Goal: Task Accomplishment & Management: Manage account settings

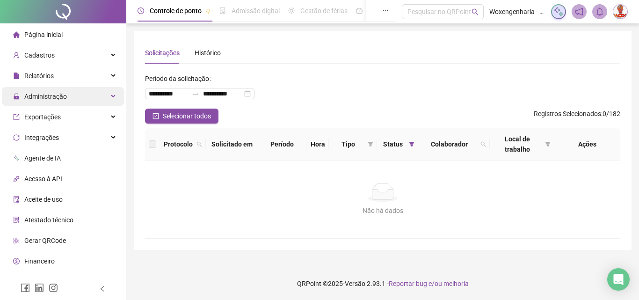
click at [65, 97] on span "Administração" at bounding box center [45, 96] width 43 height 7
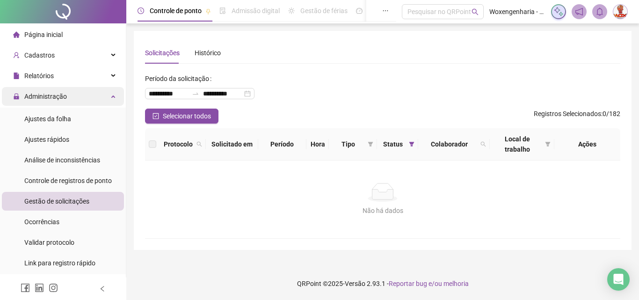
click at [75, 96] on div "Administração" at bounding box center [63, 96] width 122 height 19
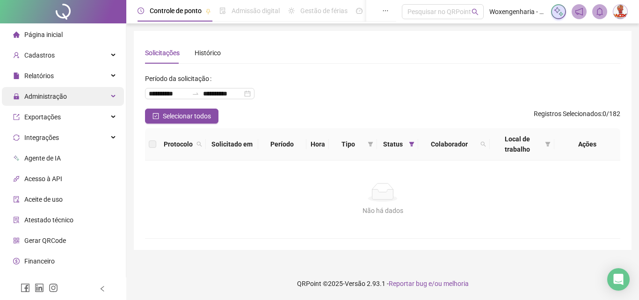
click at [75, 96] on div "Administração" at bounding box center [63, 96] width 122 height 19
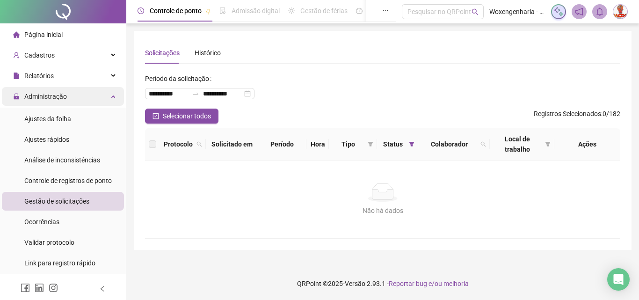
click at [75, 96] on div "Administração" at bounding box center [63, 96] width 122 height 19
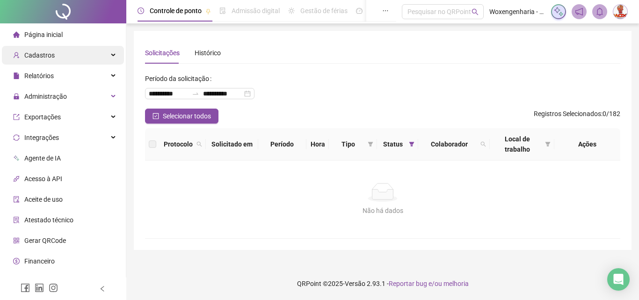
click at [71, 57] on div "Cadastros" at bounding box center [63, 55] width 122 height 19
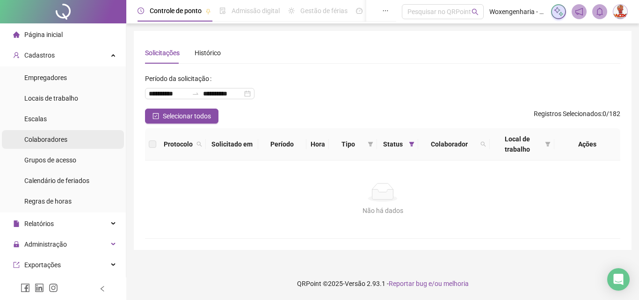
click at [62, 144] on div "Colaboradores" at bounding box center [45, 139] width 43 height 19
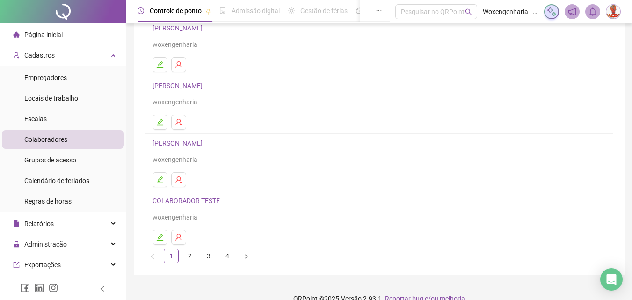
scroll to position [140, 0]
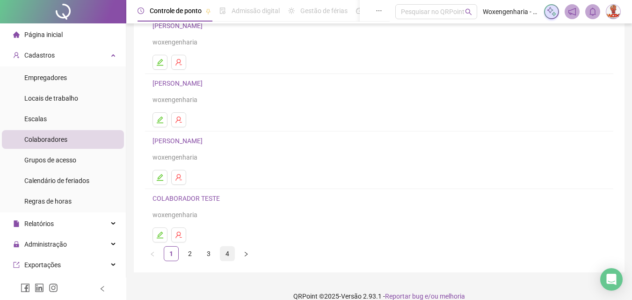
click at [226, 253] on link "4" at bounding box center [227, 254] width 14 height 14
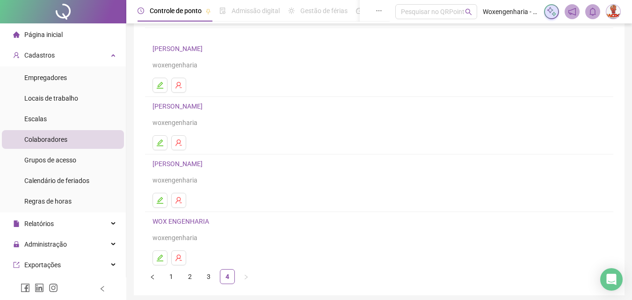
scroll to position [60, 0]
click at [161, 259] on icon "edit" at bounding box center [159, 256] width 7 height 7
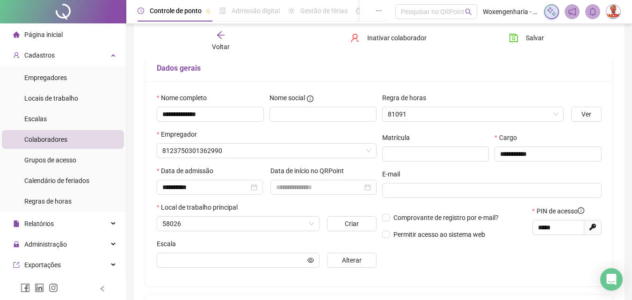
scroll to position [65, 0]
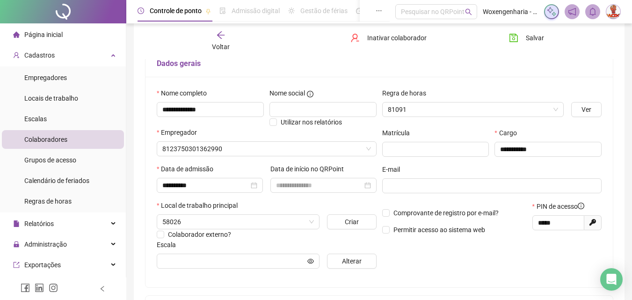
type input "*********"
